Goal: Use online tool/utility: Utilize a website feature to perform a specific function

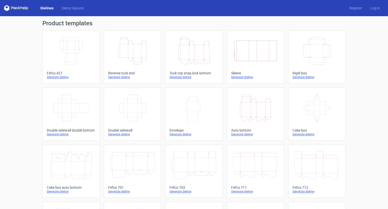
drag, startPoint x: 327, startPoint y: 37, endPoint x: 358, endPoint y: 43, distance: 31.2
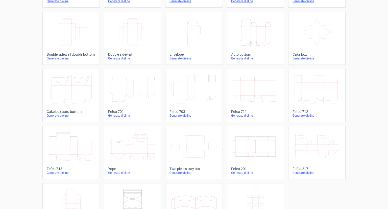
scroll to position [107, 0]
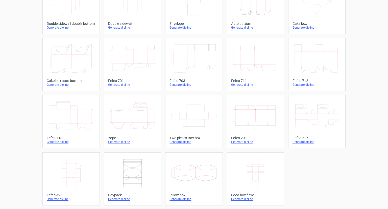
click at [257, 123] on icon "Width Depth Height" at bounding box center [255, 115] width 45 height 28
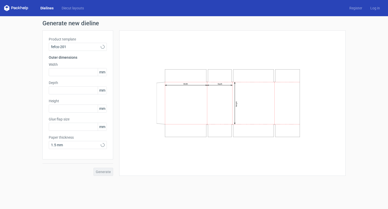
type input "20"
drag, startPoint x: 59, startPoint y: 50, endPoint x: 83, endPoint y: 52, distance: 24.2
click at [84, 51] on div "Generate new dieline Product template Fefco 201 Outer dimensions Width mm Depth…" at bounding box center [194, 98] width 388 height 164
copy div "Fefco 201 Outer dimensions"
click at [14, 9] on icon at bounding box center [16, 8] width 24 height 6
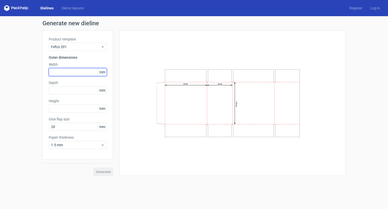
click at [70, 72] on input "text" at bounding box center [78, 72] width 58 height 8
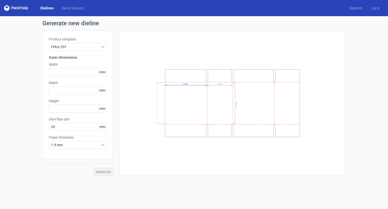
click at [192, 120] on icon "Width Depth Height" at bounding box center [233, 103] width 152 height 76
drag, startPoint x: 192, startPoint y: 120, endPoint x: 191, endPoint y: 18, distance: 101.7
click at [192, 118] on icon "Width Depth Height" at bounding box center [233, 103] width 152 height 76
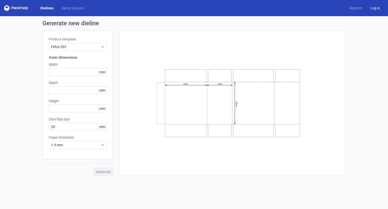
click at [378, 7] on link "Log in" at bounding box center [376, 8] width 18 height 5
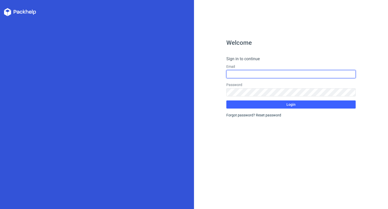
click at [249, 71] on input "text" at bounding box center [291, 74] width 129 height 8
type input "[EMAIL_ADDRESS][DOMAIN_NAME]"
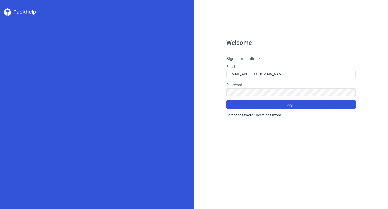
click at [289, 104] on span "Login" at bounding box center [291, 105] width 9 height 4
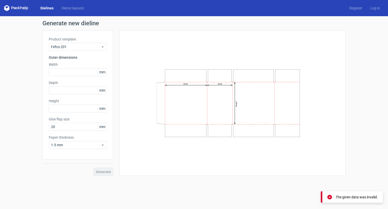
click at [362, 3] on div "Dielines Diecut layouts Register Log in" at bounding box center [194, 8] width 388 height 16
click at [361, 8] on link "Register" at bounding box center [356, 8] width 21 height 5
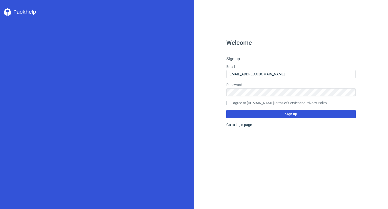
click at [284, 118] on button "Sign up" at bounding box center [291, 114] width 129 height 8
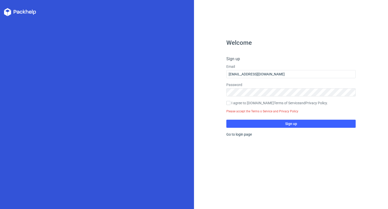
click at [233, 105] on label "I agree to [DOMAIN_NAME] Terms of Service and Privacy Policy ." at bounding box center [291, 103] width 129 height 6
click at [231, 105] on input "I agree to [DOMAIN_NAME] Terms of Service and Privacy Policy ." at bounding box center [229, 103] width 4 height 4
checkbox input "true"
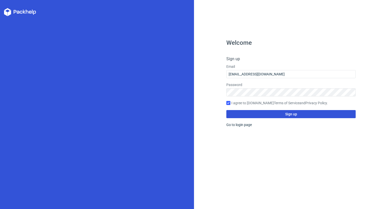
click at [304, 116] on button "Sign up" at bounding box center [291, 114] width 129 height 8
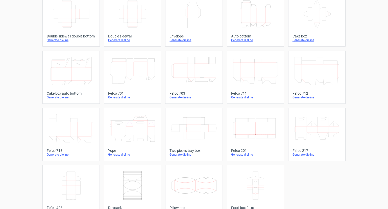
scroll to position [107, 0]
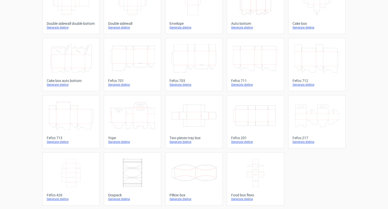
click at [265, 123] on icon "Width Depth Height" at bounding box center [255, 115] width 45 height 28
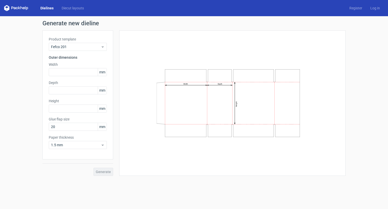
click at [72, 77] on div "Product template Fefco 201 Outer dimensions Width mm Depth mm Height mm Glue fl…" at bounding box center [77, 94] width 71 height 129
click at [72, 72] on input "text" at bounding box center [78, 72] width 58 height 8
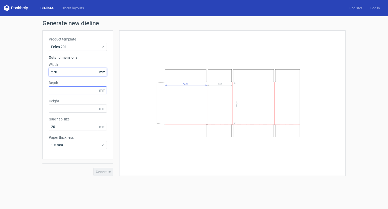
type input "270"
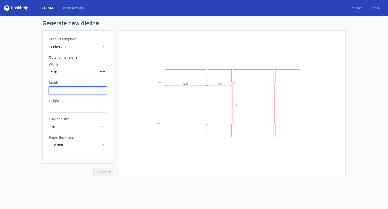
click at [77, 89] on input "text" at bounding box center [78, 90] width 58 height 8
type input "252"
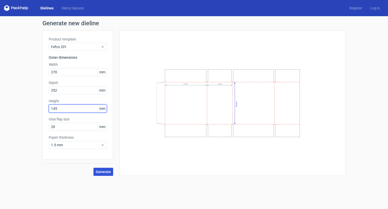
type input "145"
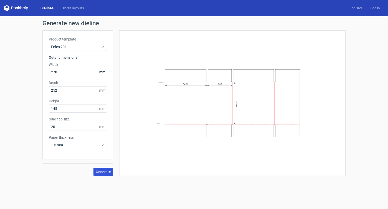
click at [101, 173] on span "Generate" at bounding box center [103, 172] width 15 height 4
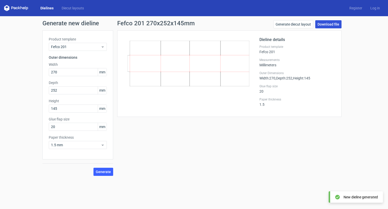
click at [328, 24] on link "Download file" at bounding box center [329, 24] width 26 height 8
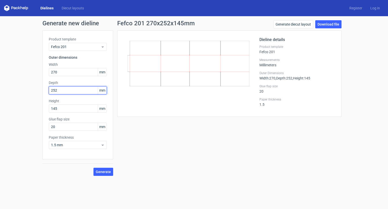
click at [72, 87] on input "252" at bounding box center [78, 90] width 58 height 8
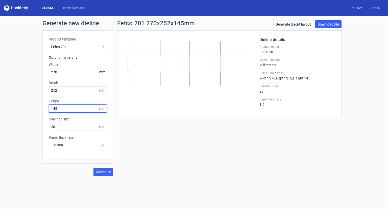
click at [72, 110] on input "145" at bounding box center [78, 108] width 58 height 8
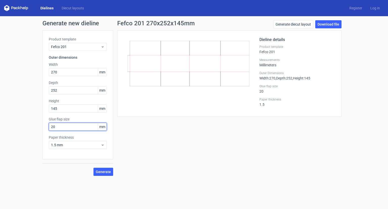
click at [70, 128] on input "20" at bounding box center [78, 127] width 58 height 8
click at [72, 83] on label "Depth" at bounding box center [78, 82] width 58 height 5
click at [72, 66] on label "Width" at bounding box center [78, 64] width 58 height 5
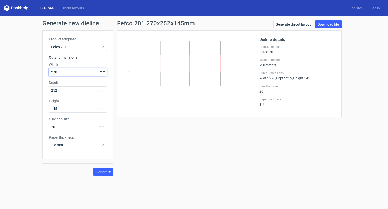
click at [71, 73] on input "270" at bounding box center [78, 72] width 58 height 8
click at [70, 94] on div "Product template Fefco 201 Outer dimensions Width 270 mm Depth 252 mm Height 14…" at bounding box center [77, 94] width 71 height 129
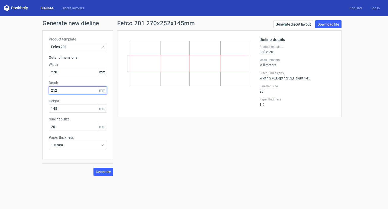
click at [69, 92] on input "252" at bounding box center [78, 90] width 58 height 8
click at [72, 115] on div "Product template Fefco 201 Outer dimensions Width 270 mm Depth 252 mm Height 14…" at bounding box center [77, 94] width 71 height 129
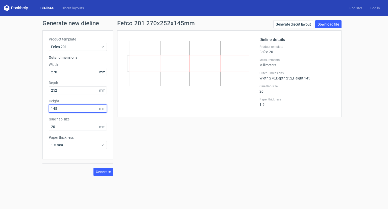
click at [75, 109] on input "145" at bounding box center [78, 108] width 58 height 8
drag, startPoint x: 334, startPoint y: 24, endPoint x: 366, endPoint y: 63, distance: 50.5
click at [366, 63] on div "Generate new dieline Product template Fefco 201 Outer dimensions Width 270 mm D…" at bounding box center [194, 98] width 388 height 164
click at [300, 77] on span ", Height : 145" at bounding box center [302, 78] width 18 height 4
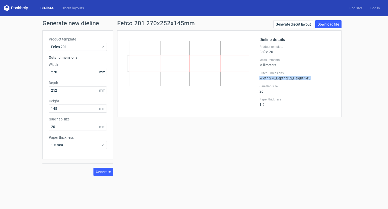
click at [300, 77] on span ", Height : 145" at bounding box center [302, 78] width 18 height 4
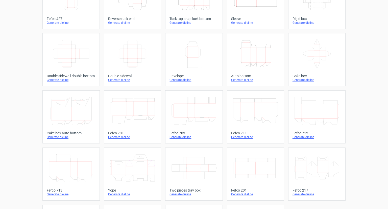
scroll to position [107, 0]
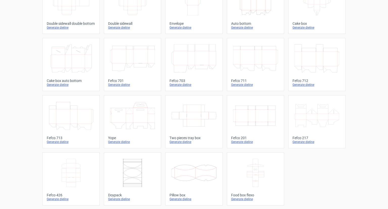
click at [262, 113] on icon "Width Depth Height" at bounding box center [255, 115] width 45 height 28
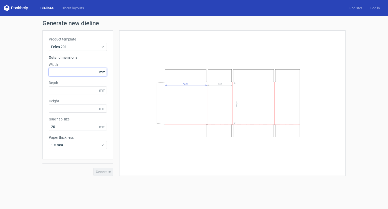
click at [80, 72] on input "text" at bounding box center [78, 72] width 58 height 8
click at [43, 7] on link "Dielines" at bounding box center [46, 8] width 21 height 5
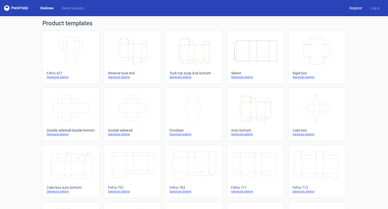
click at [352, 9] on link "Register" at bounding box center [356, 8] width 21 height 5
click at [372, 13] on div "Dielines Diecut layouts Register Log in" at bounding box center [194, 8] width 388 height 16
click at [371, 10] on link "Log in" at bounding box center [376, 8] width 18 height 5
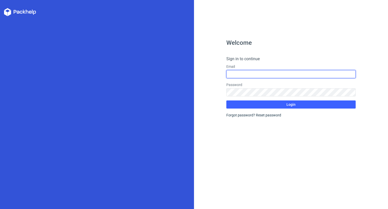
click at [280, 78] on form "Sign in to continue Email Password Login Forgot password? Reset password" at bounding box center [291, 87] width 129 height 62
click at [279, 75] on input "text" at bounding box center [291, 74] width 129 height 8
type input "[EMAIL_ADDRESS][DOMAIN_NAME]"
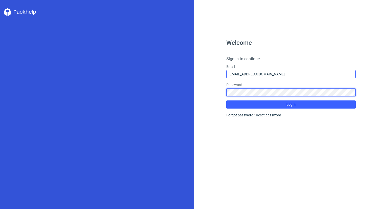
click at [227, 100] on button "Login" at bounding box center [291, 104] width 129 height 8
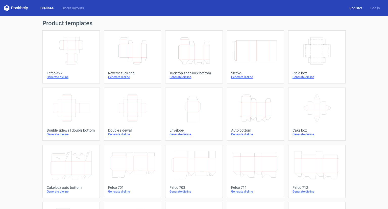
click at [358, 7] on link "Register" at bounding box center [356, 8] width 21 height 5
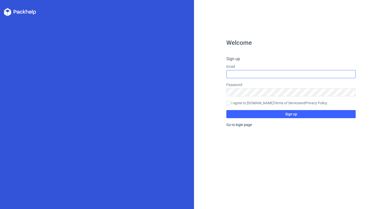
drag, startPoint x: 242, startPoint y: 65, endPoint x: 241, endPoint y: 73, distance: 7.9
click at [242, 66] on label "Email" at bounding box center [291, 66] width 129 height 5
click at [241, 75] on input "text" at bounding box center [291, 74] width 129 height 8
type input "[EMAIL_ADDRESS][DOMAIN_NAME]"
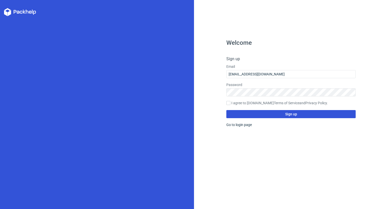
click at [298, 111] on button "Sign up" at bounding box center [291, 114] width 129 height 8
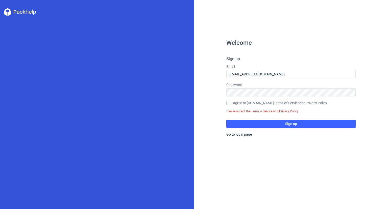
click at [232, 103] on label "I agree to Packhelp.com Terms of Service and Privacy Policy ." at bounding box center [291, 103] width 129 height 6
click at [231, 103] on input "I agree to Packhelp.com Terms of Service and Privacy Policy ." at bounding box center [229, 103] width 4 height 4
checkbox input "true"
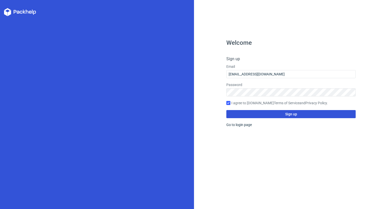
click at [306, 115] on button "Sign up" at bounding box center [291, 114] width 129 height 8
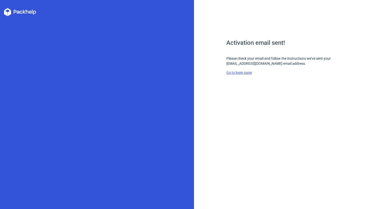
click at [247, 71] on link "Go to login page" at bounding box center [240, 73] width 26 height 4
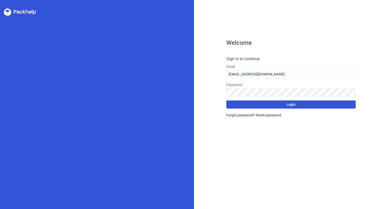
click at [285, 103] on button "Login" at bounding box center [291, 104] width 129 height 8
click at [290, 104] on span "Login" at bounding box center [291, 105] width 9 height 4
click at [285, 104] on button "Login" at bounding box center [291, 104] width 129 height 8
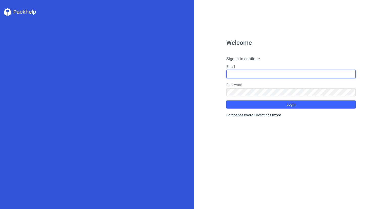
type input "[EMAIL_ADDRESS][DOMAIN_NAME]"
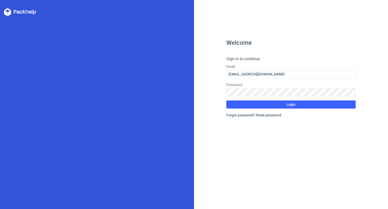
click at [21, 12] on icon at bounding box center [20, 12] width 32 height 8
click at [298, 106] on button "Login" at bounding box center [291, 104] width 129 height 8
click at [267, 116] on link "Reset password" at bounding box center [268, 115] width 25 height 4
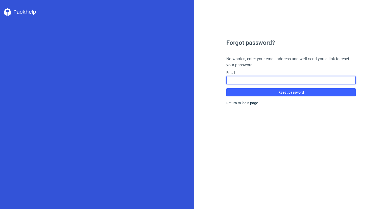
click at [289, 80] on input "text" at bounding box center [291, 80] width 129 height 8
type input "[EMAIL_ADDRESS][DOMAIN_NAME]"
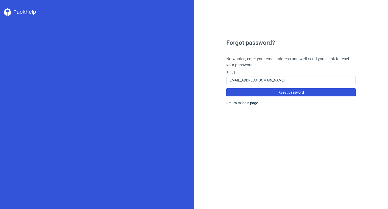
click at [300, 94] on button "Reset password" at bounding box center [291, 92] width 129 height 8
